Goal: Communication & Community: Ask a question

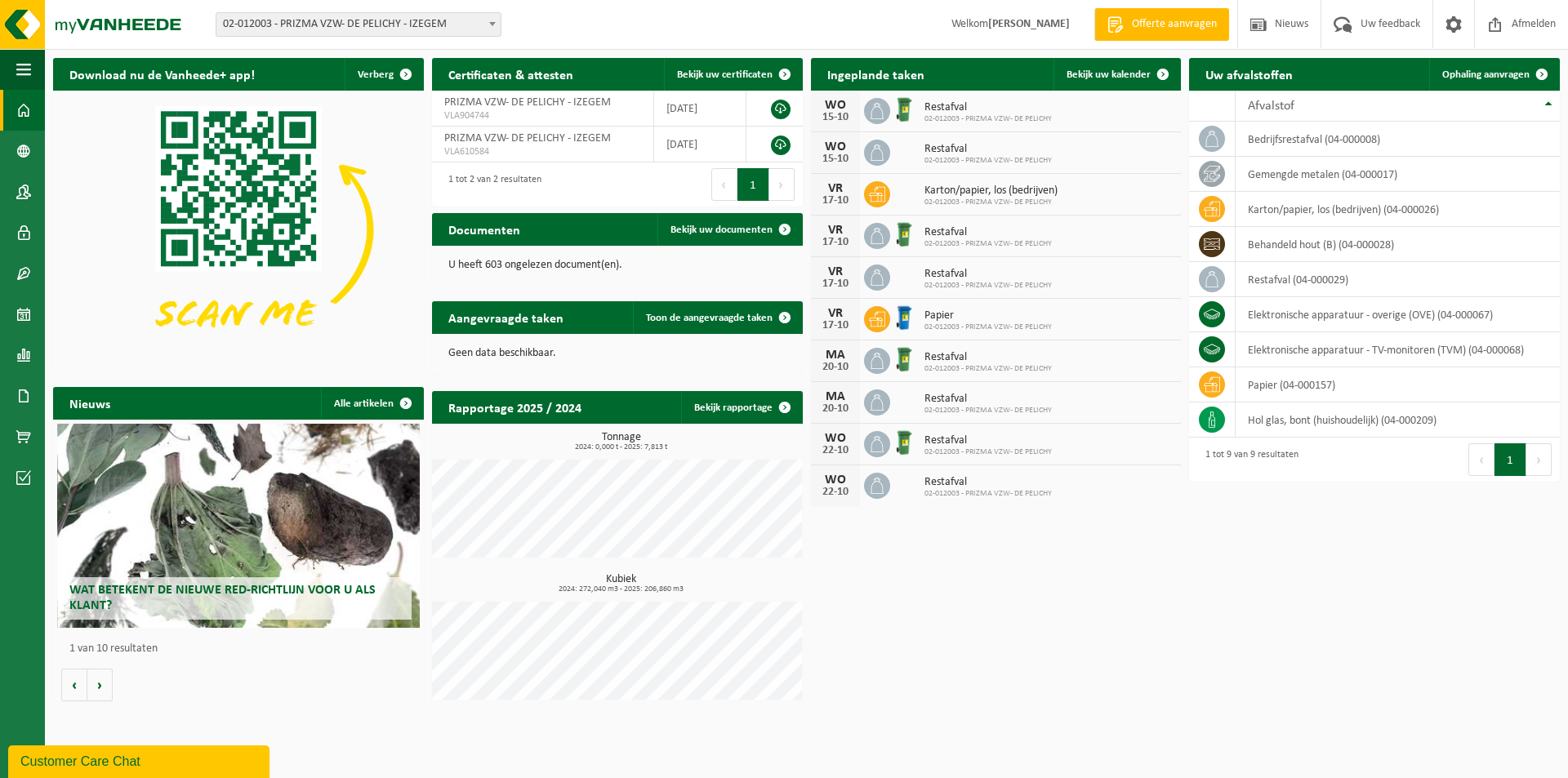
click at [116, 746] on button "Customer Care Chat" at bounding box center [138, 762] width 261 height 33
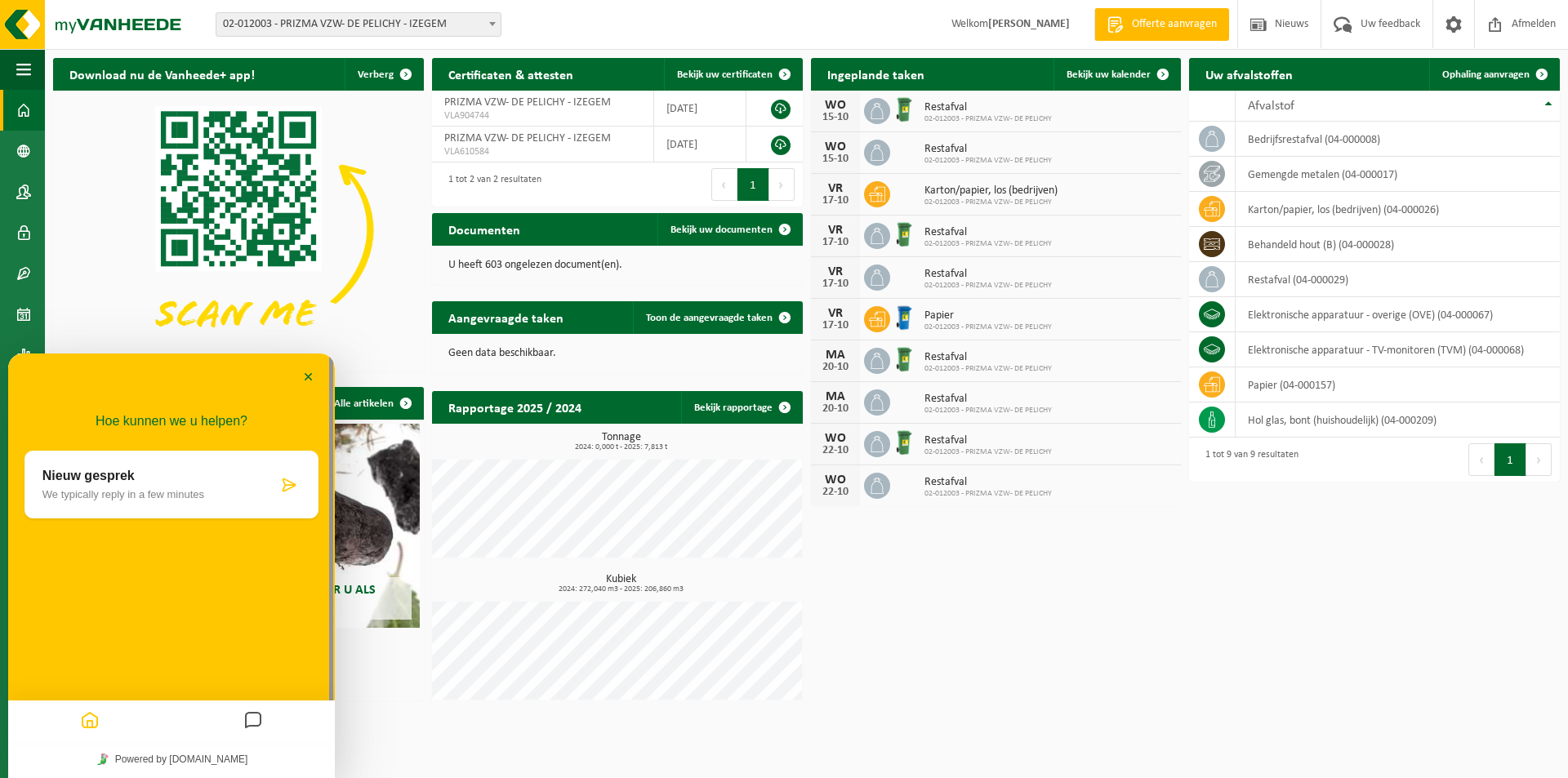
click at [117, 468] on div "Nieuw gesprek We typically reply in a few minutes" at bounding box center [171, 484] width 294 height 67
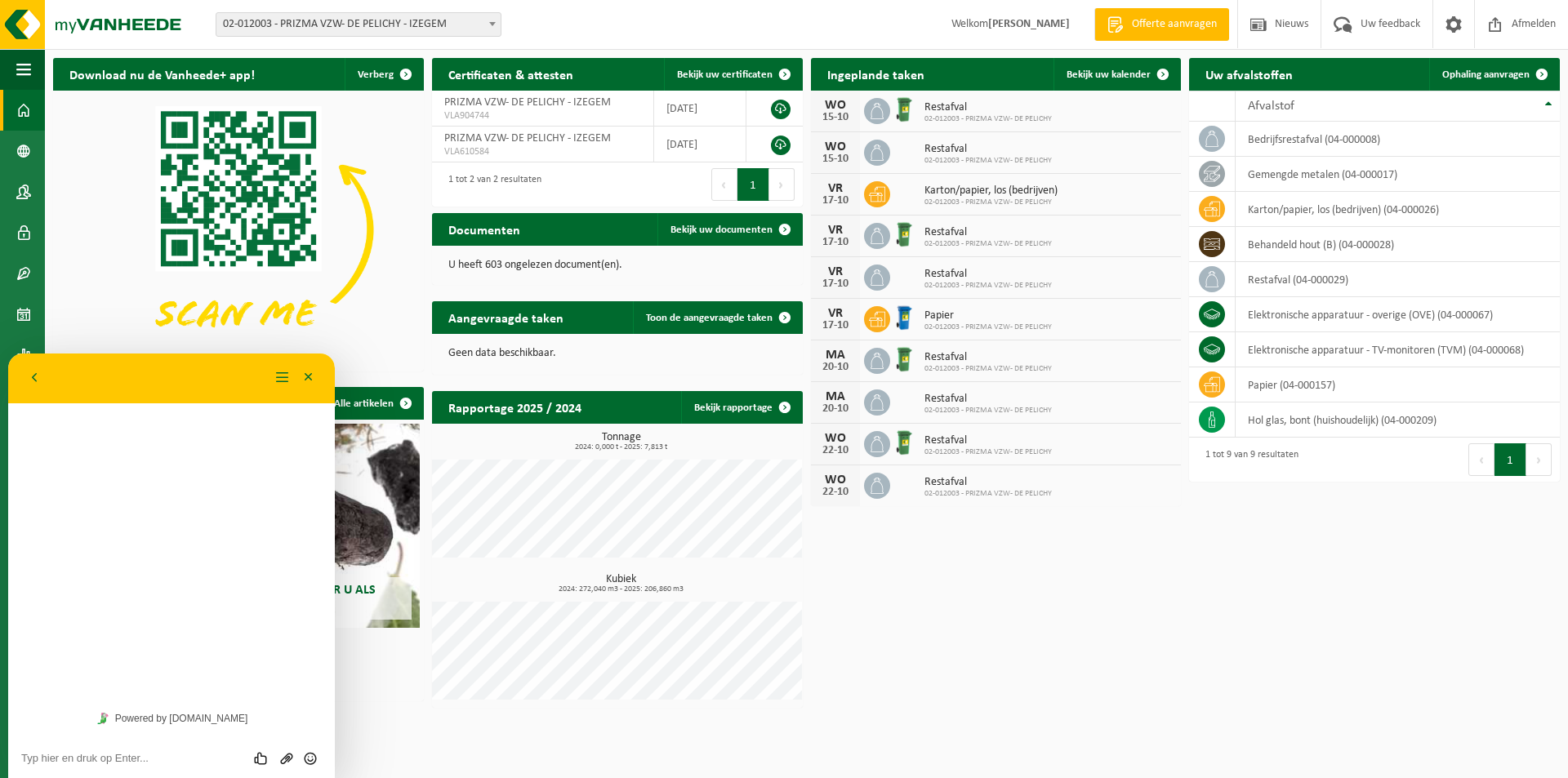
click at [149, 765] on div "Beoordeel deze chat Upload bestand Emoji invoeren" at bounding box center [171, 758] width 327 height 40
click at [149, 759] on textarea at bounding box center [172, 759] width 301 height 13
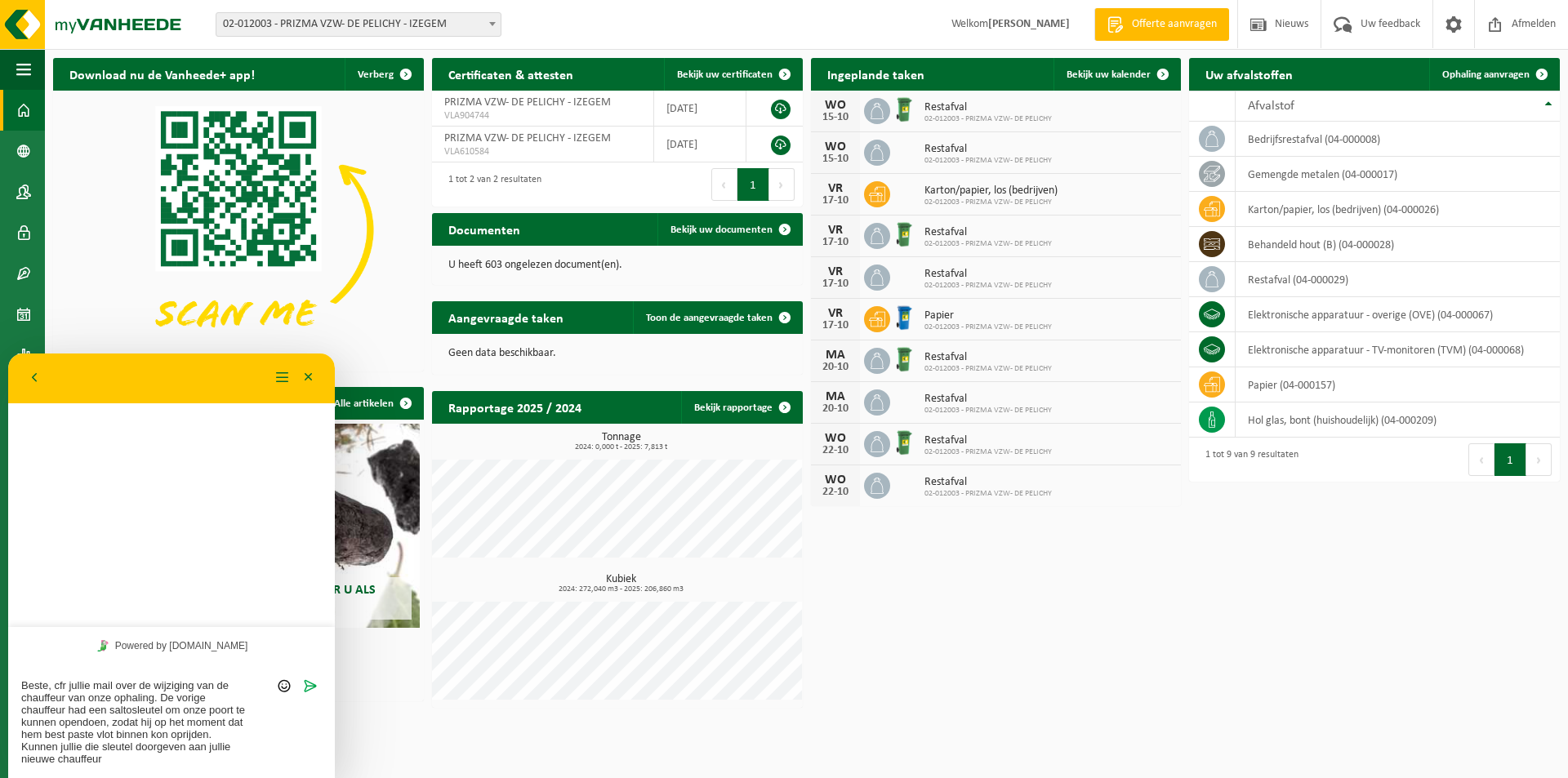
type textarea "Beste, cfr jullie mail over de wijziging van de chauffeur van onze ophaling. De…"
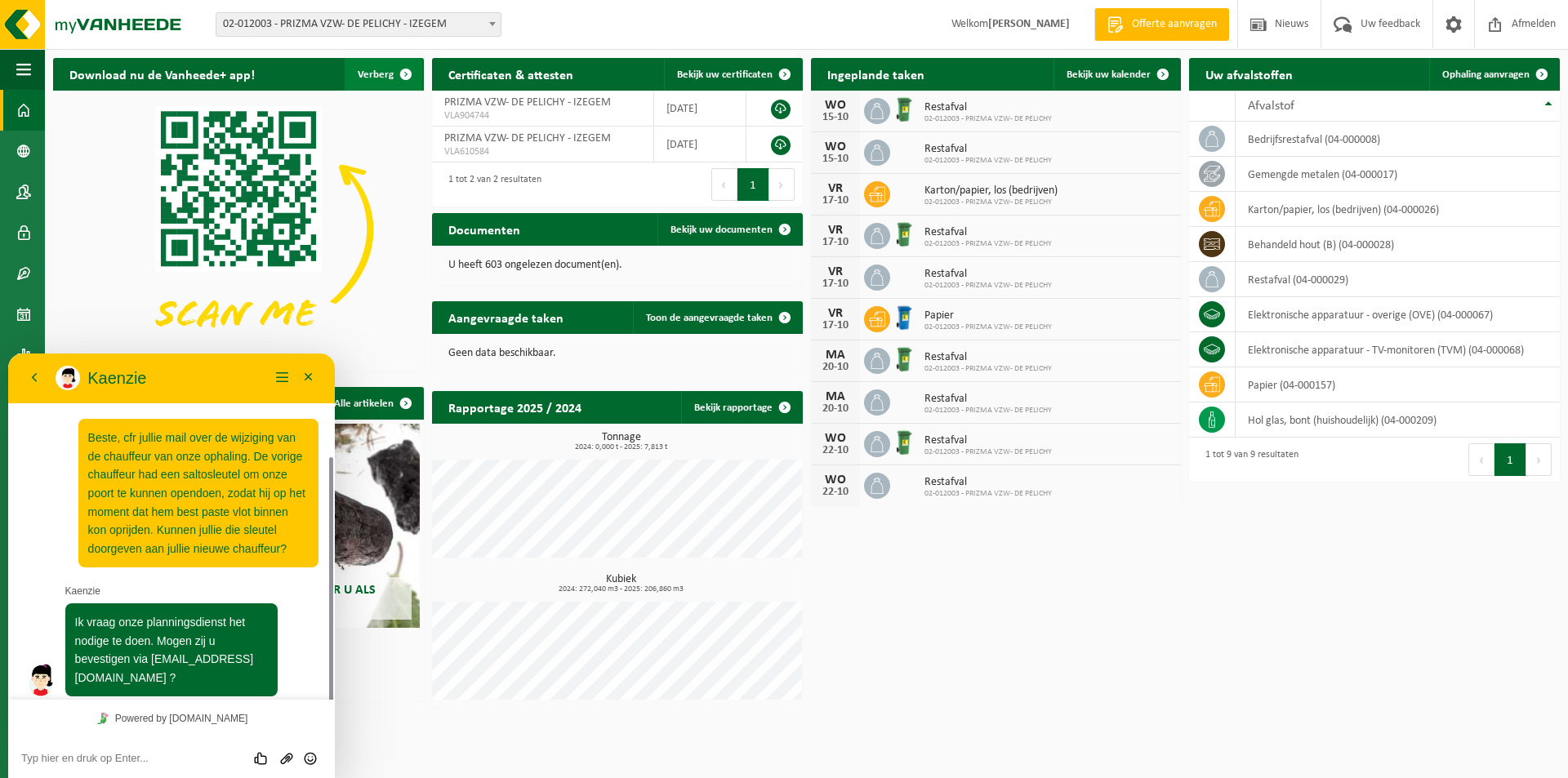
scroll to position [56, 0]
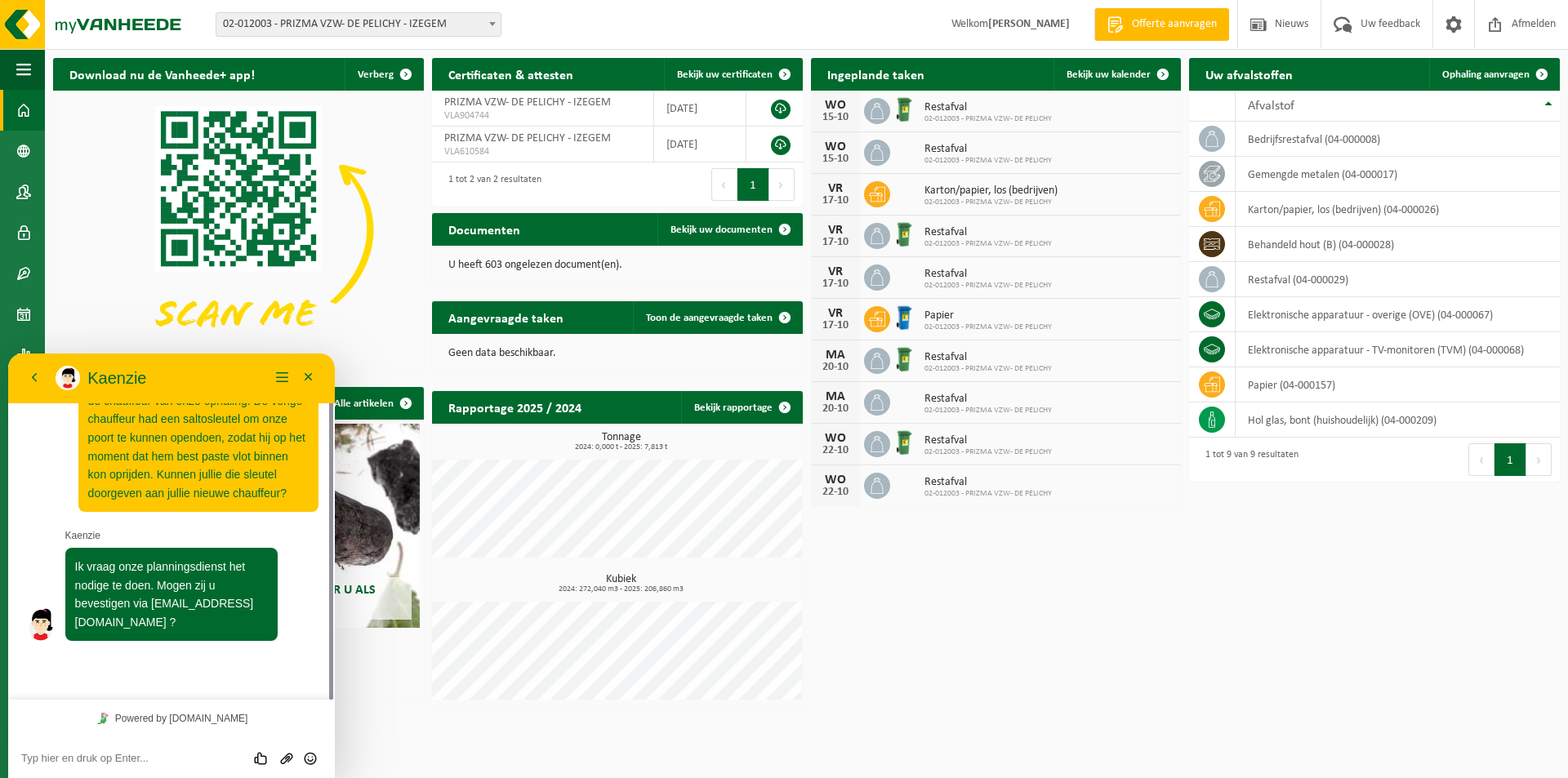
click at [177, 750] on div "Beoordeel deze chat Upload bestand Emoji invoeren" at bounding box center [172, 757] width 301 height 14
click at [164, 755] on div "Beoordeel deze chat Upload bestand Emoji invoeren" at bounding box center [172, 757] width 301 height 14
click at [157, 758] on textarea at bounding box center [172, 759] width 301 height 13
click at [95, 765] on textarea at bounding box center [172, 759] width 301 height 13
type textarea "zeker"
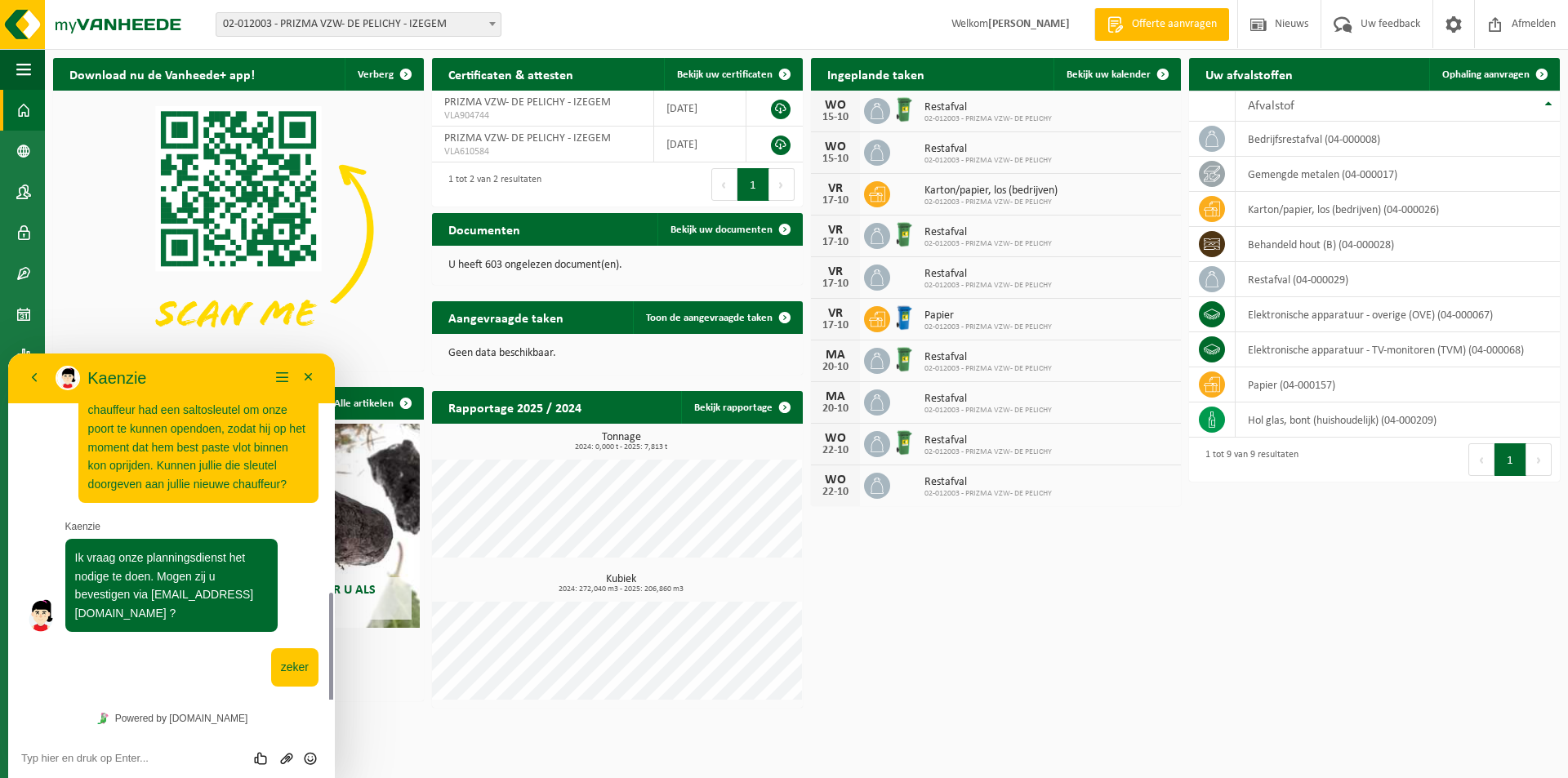
scroll to position [184, 0]
